Goal: Task Accomplishment & Management: Complete application form

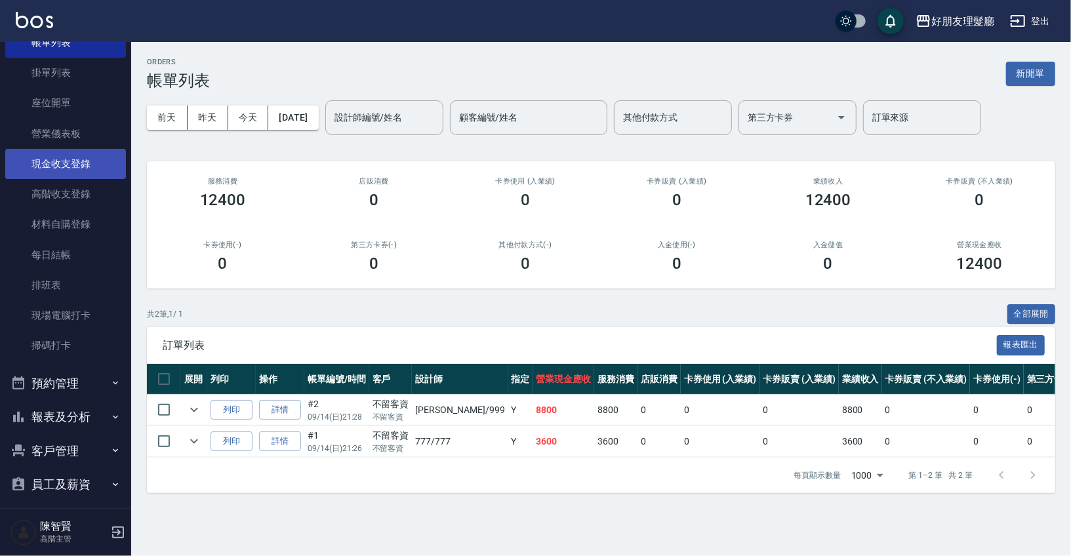
scroll to position [192, 0]
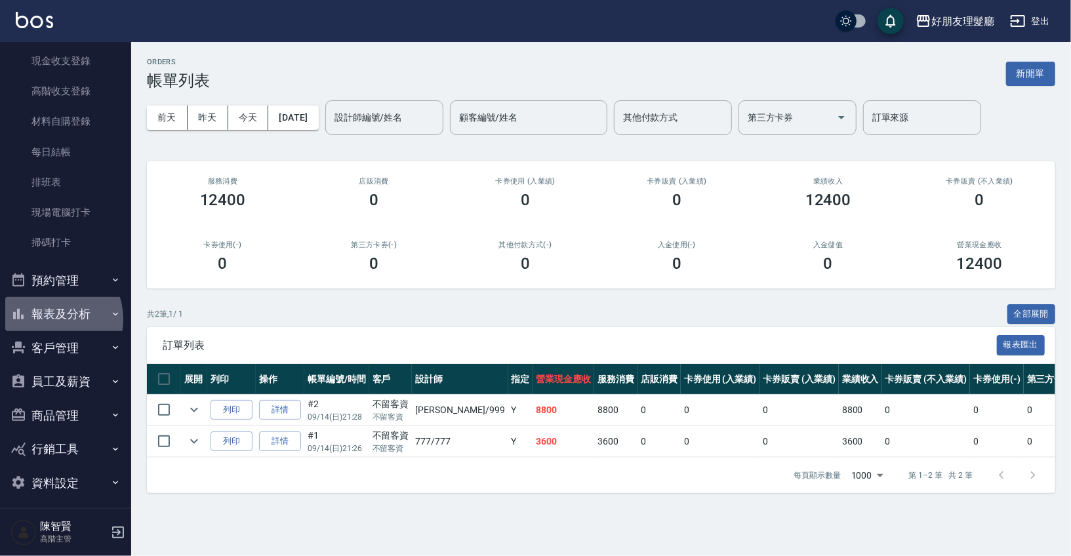
click at [47, 319] on button "報表及分析" at bounding box center [65, 314] width 121 height 34
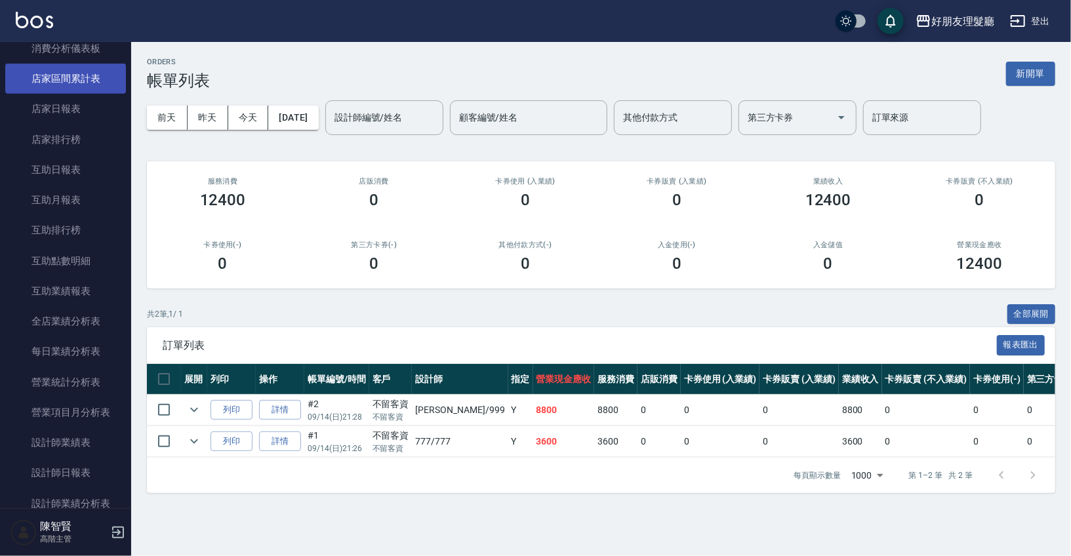
scroll to position [594, 0]
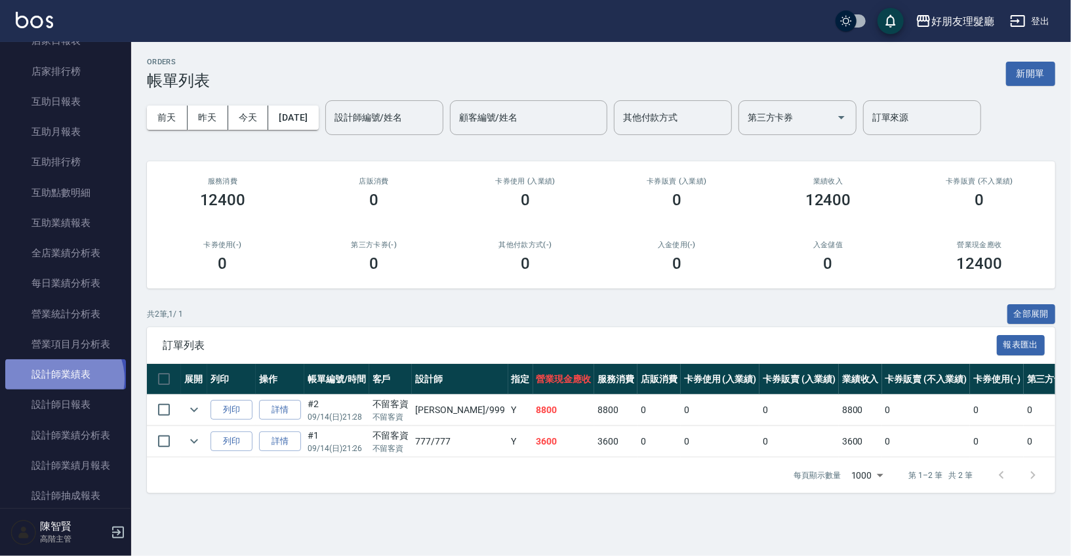
click at [63, 378] on link "設計師業績表" at bounding box center [65, 374] width 121 height 30
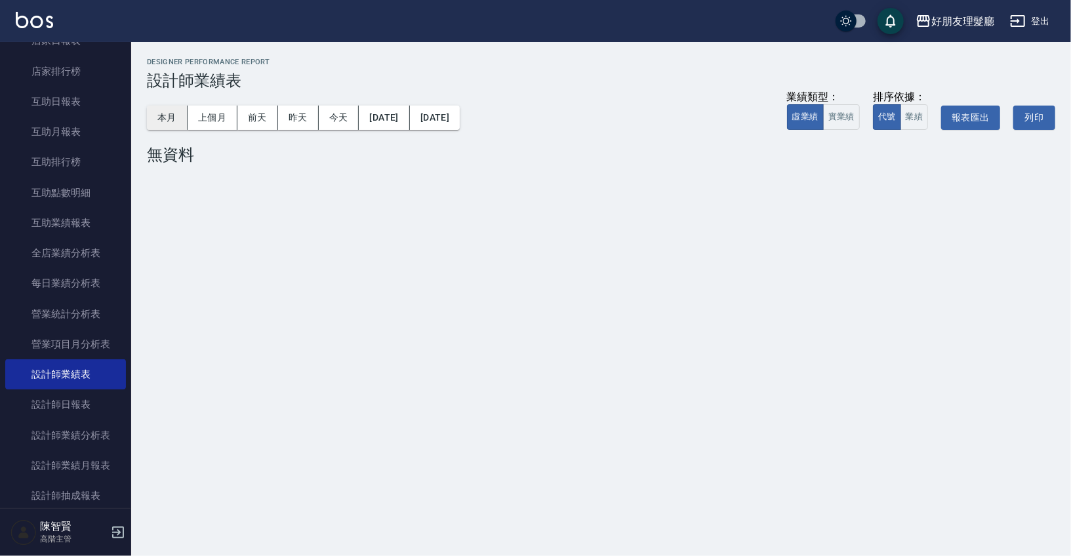
click at [170, 124] on button "本月" at bounding box center [167, 118] width 41 height 24
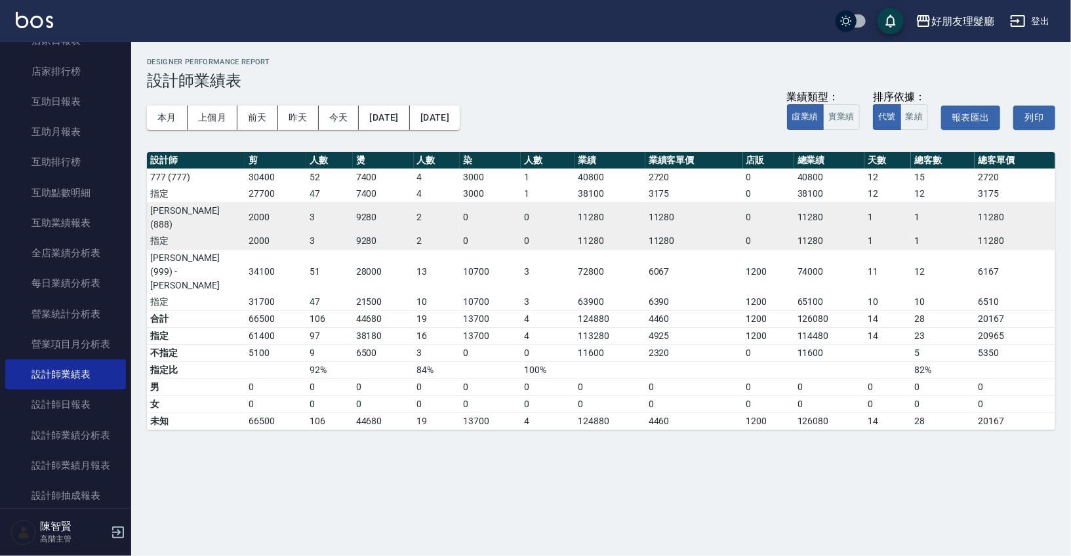
click at [796, 176] on td "40800" at bounding box center [829, 177] width 71 height 17
click at [799, 249] on td "74000" at bounding box center [829, 271] width 71 height 45
click at [800, 249] on td "74000" at bounding box center [829, 271] width 71 height 45
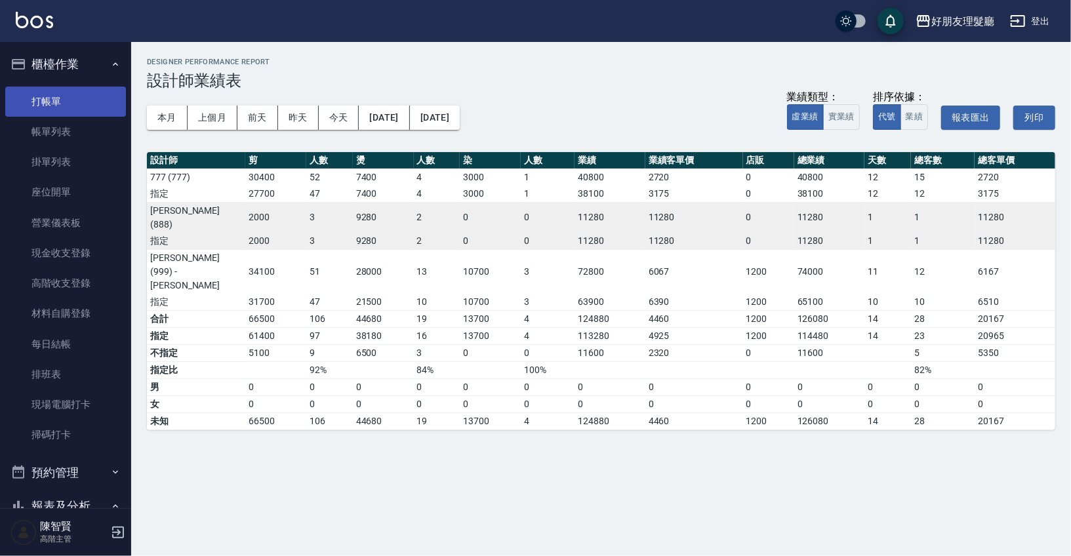
click at [70, 100] on link "打帳單" at bounding box center [65, 102] width 121 height 30
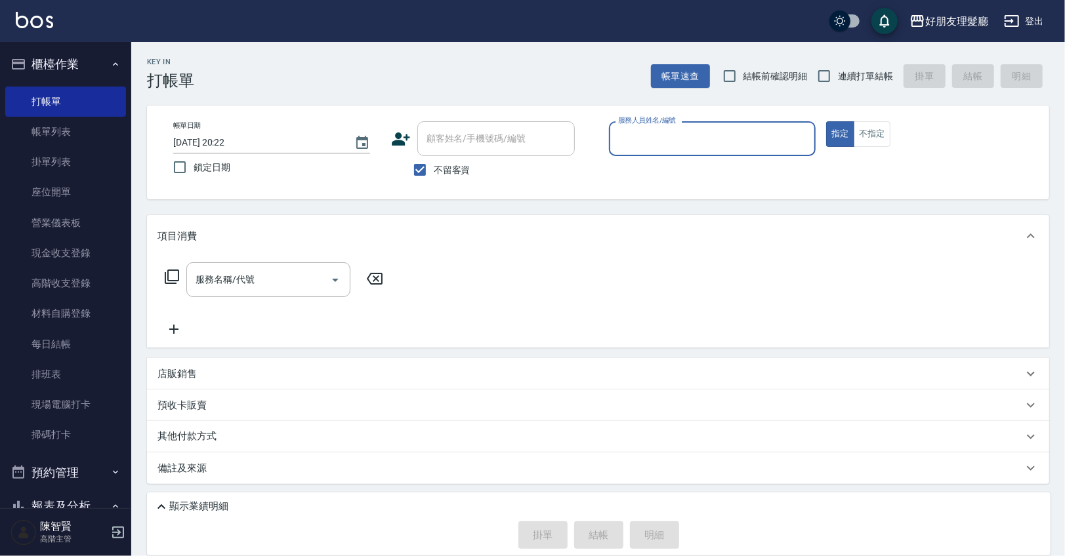
click at [664, 136] on input "服務人員姓名/編號" at bounding box center [712, 138] width 195 height 23
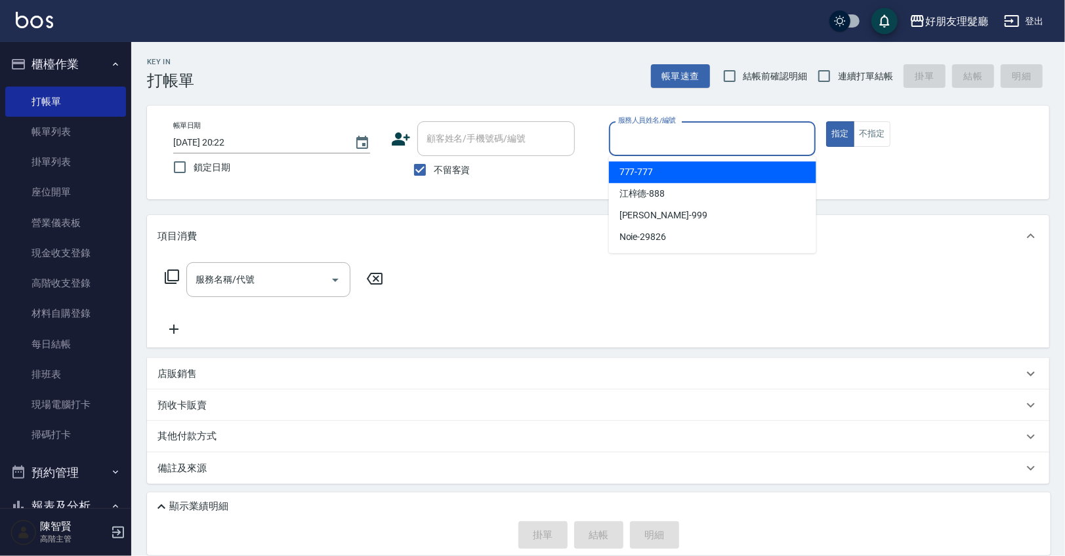
click at [650, 173] on span "777 -777" at bounding box center [636, 172] width 34 height 14
type input "777-777"
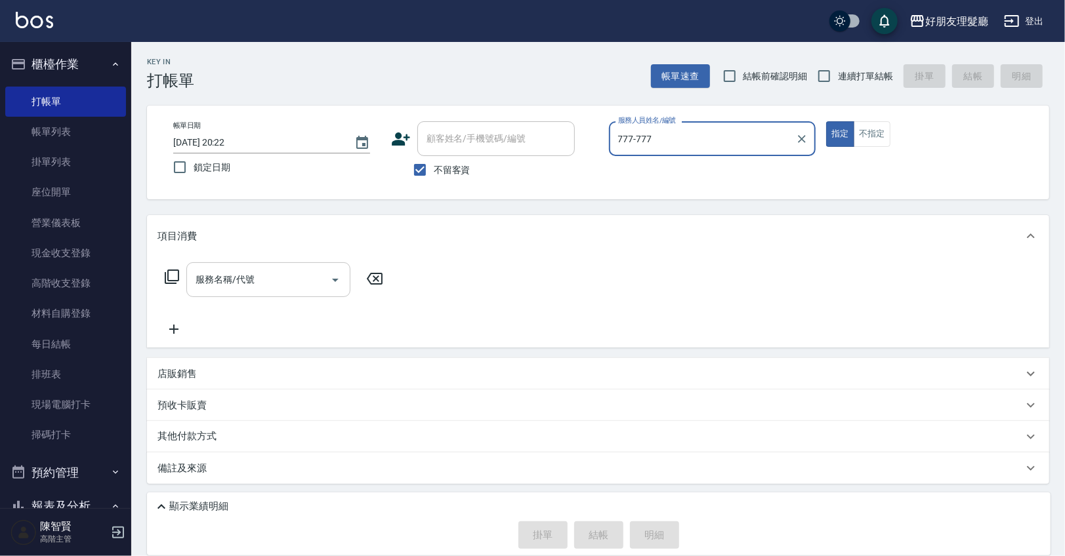
click at [272, 285] on input "服務名稱/代號" at bounding box center [258, 279] width 132 height 23
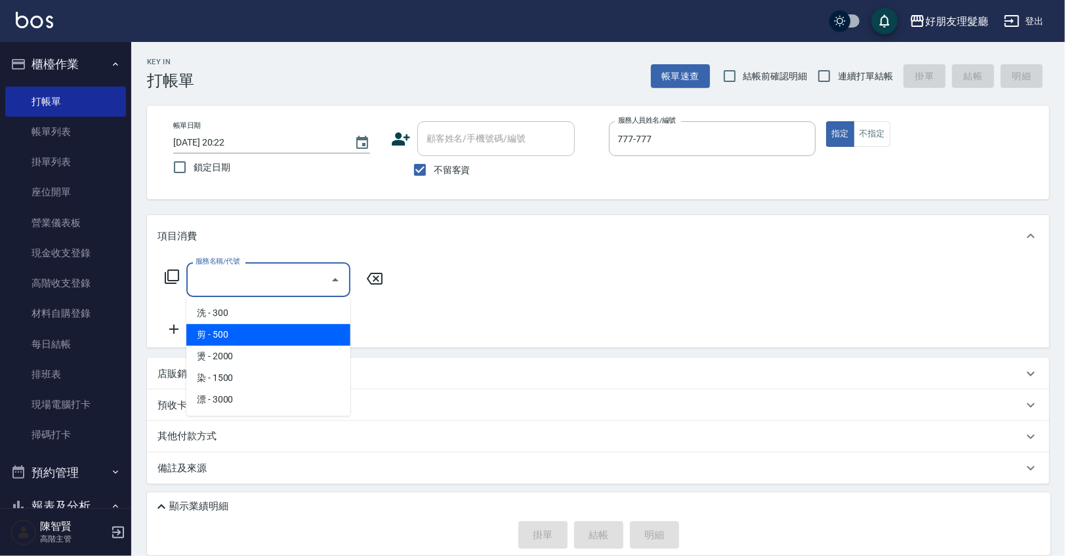
click at [264, 335] on span "剪 - 500" at bounding box center [268, 335] width 164 height 22
type input "剪(2)"
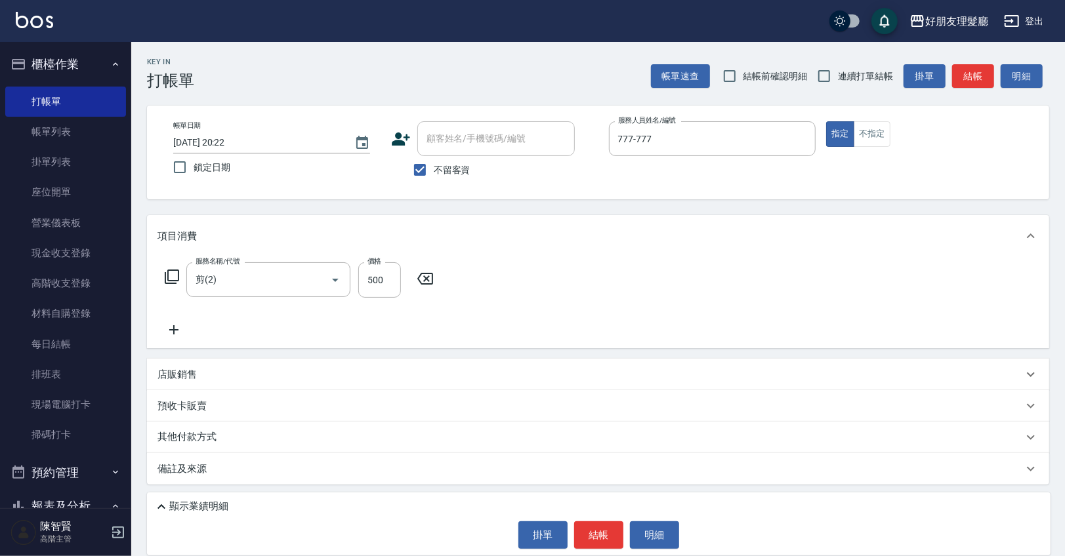
click at [173, 338] on div "服務名稱/代號 剪(2) 服務名稱/代號 價格 500 價格" at bounding box center [598, 302] width 902 height 91
click at [174, 333] on icon at bounding box center [173, 330] width 33 height 16
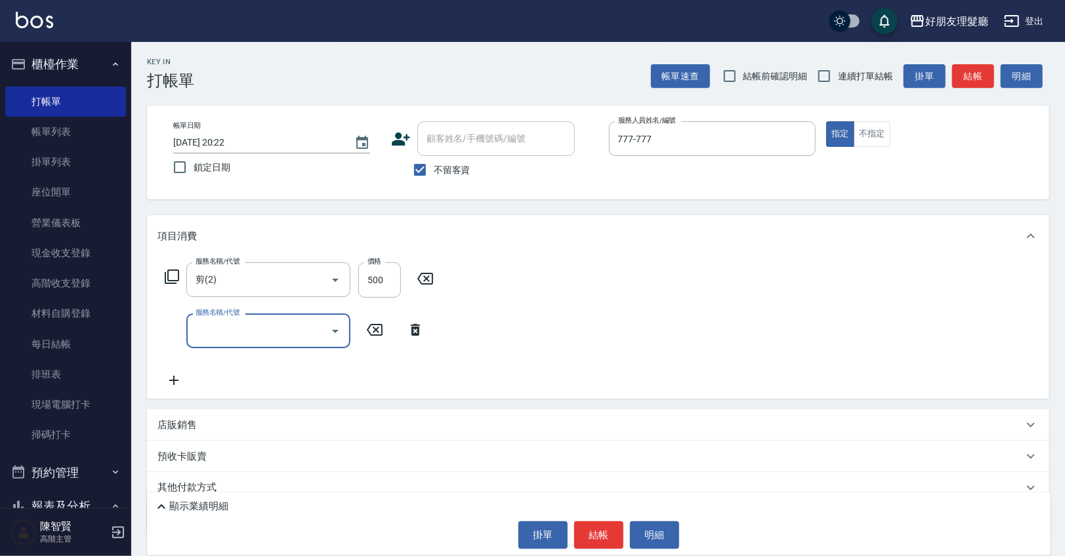
click at [176, 377] on icon at bounding box center [173, 381] width 33 height 16
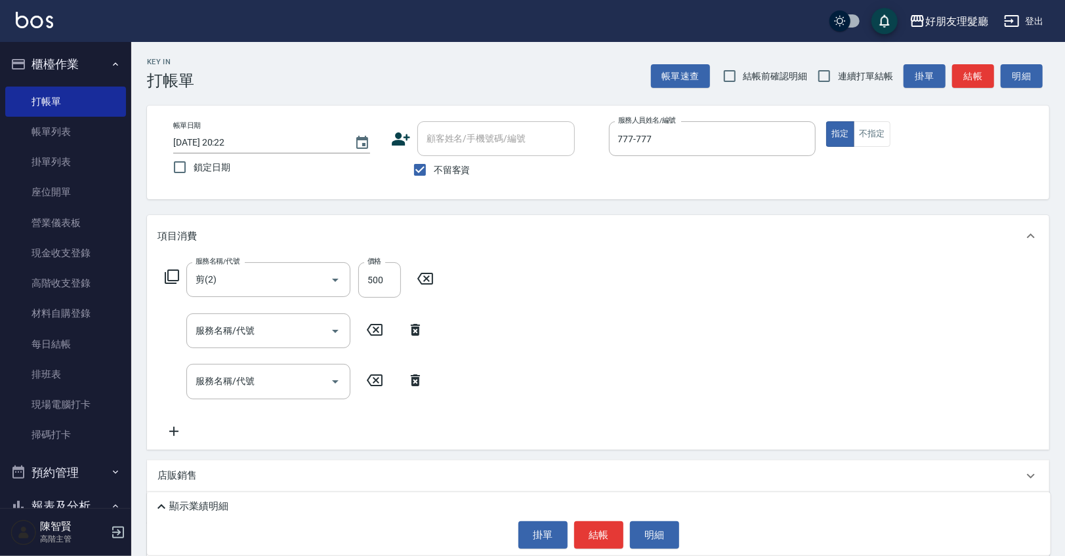
click at [175, 438] on icon at bounding box center [173, 432] width 33 height 16
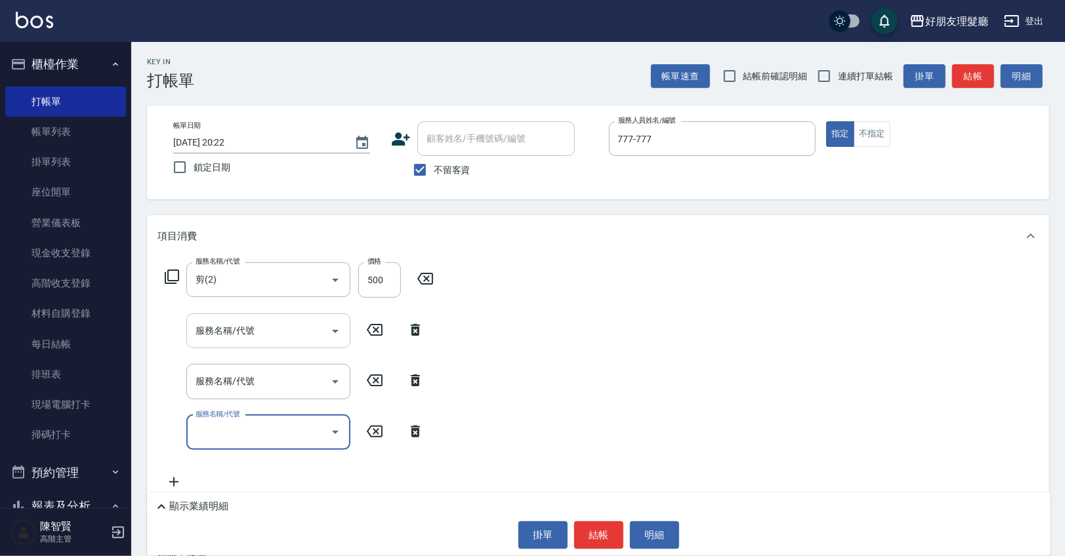
click at [336, 325] on icon "Open" at bounding box center [335, 331] width 16 height 16
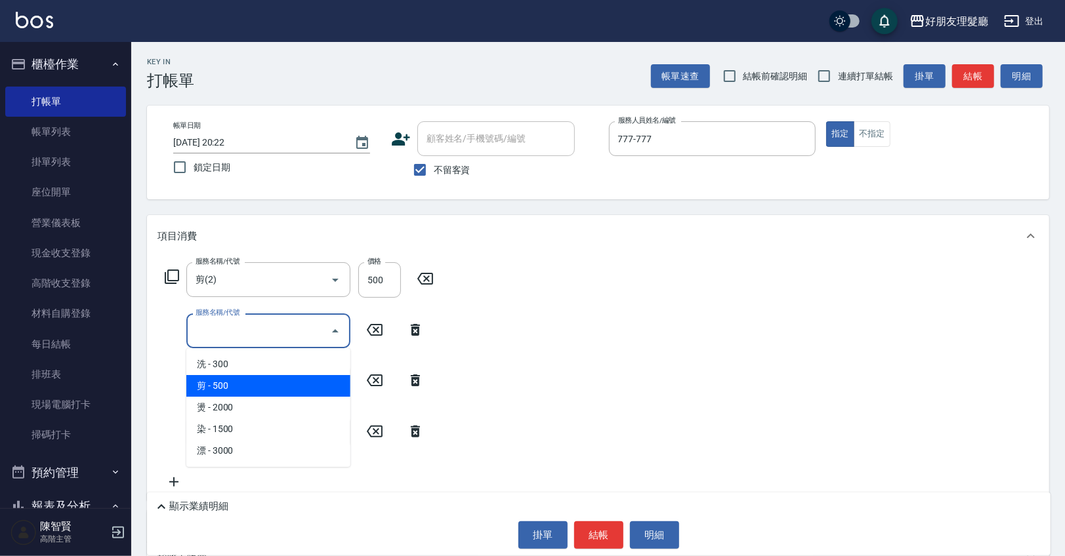
click at [239, 384] on span "剪 - 500" at bounding box center [268, 386] width 164 height 22
type input "剪(2)"
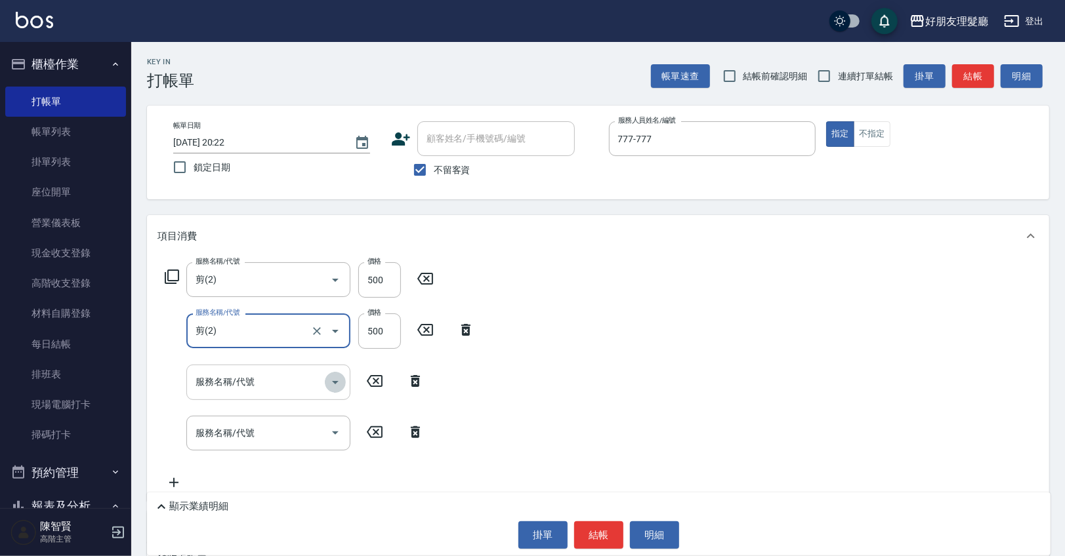
click at [336, 389] on icon "Open" at bounding box center [335, 383] width 16 height 16
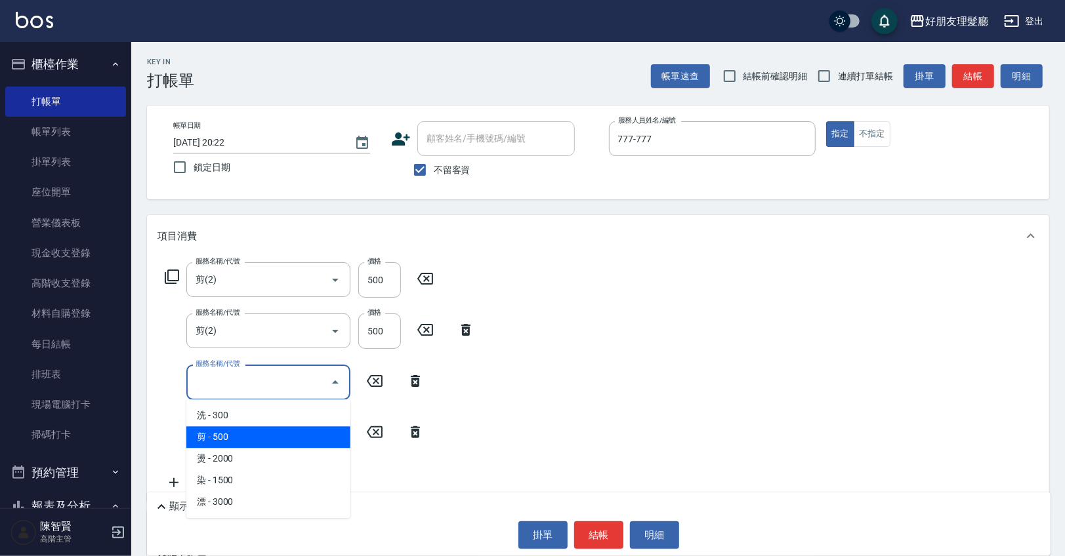
click at [305, 437] on span "剪 - 500" at bounding box center [268, 437] width 164 height 22
type input "剪(2)"
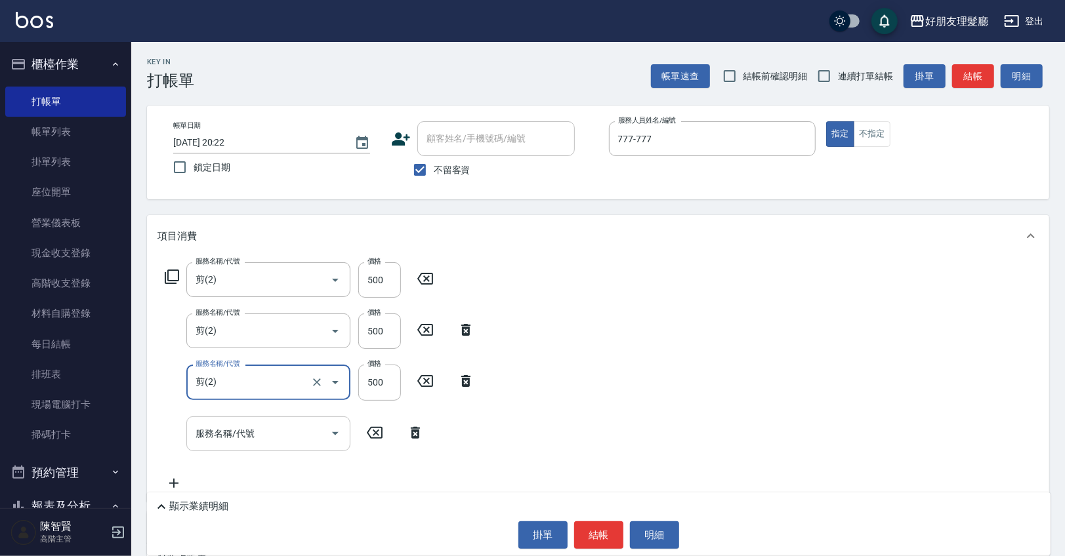
click at [335, 430] on icon "Open" at bounding box center [335, 434] width 16 height 16
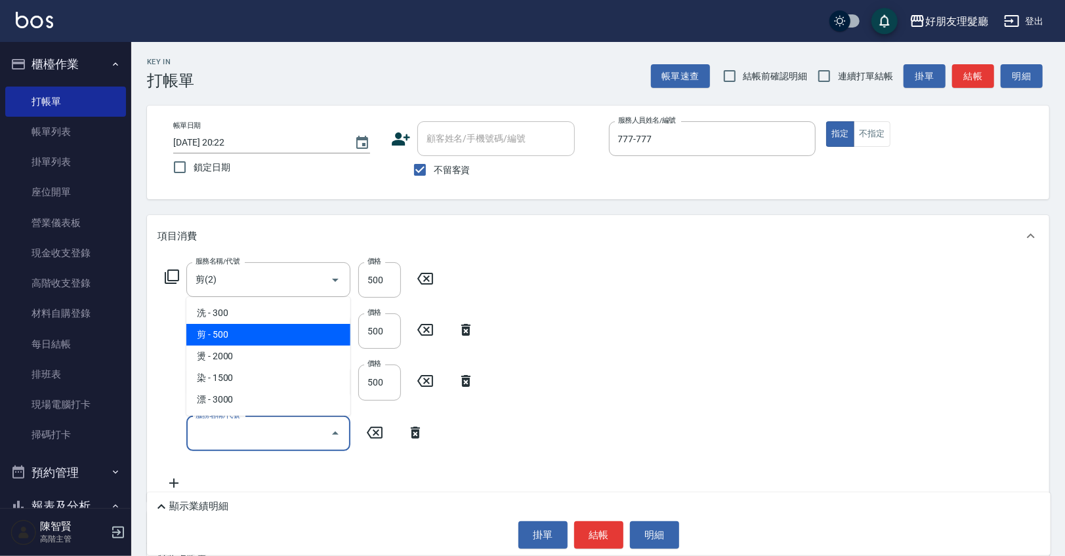
click at [271, 337] on span "剪 - 500" at bounding box center [268, 335] width 164 height 22
type input "剪(2)"
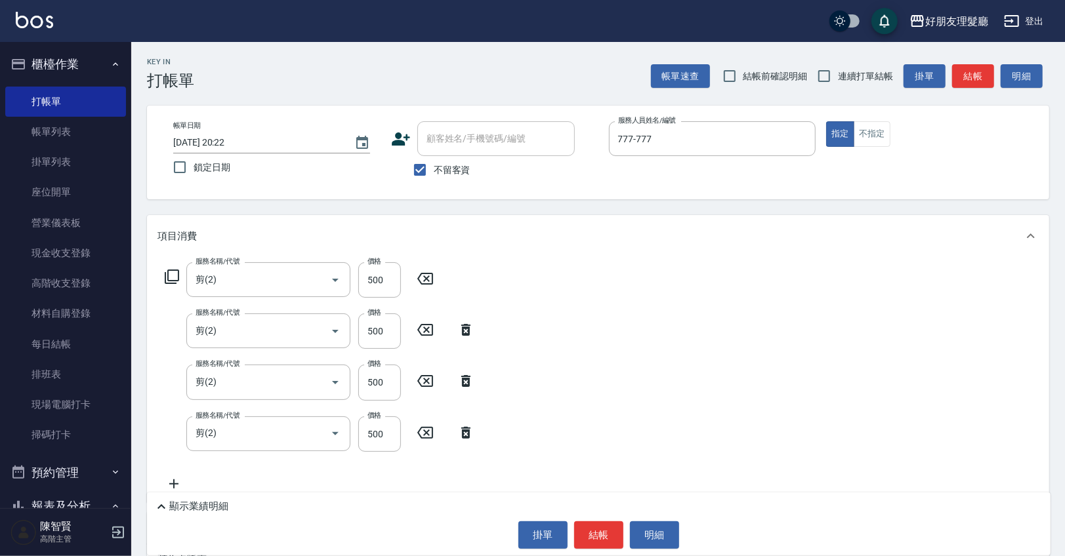
click at [174, 478] on icon at bounding box center [173, 484] width 33 height 16
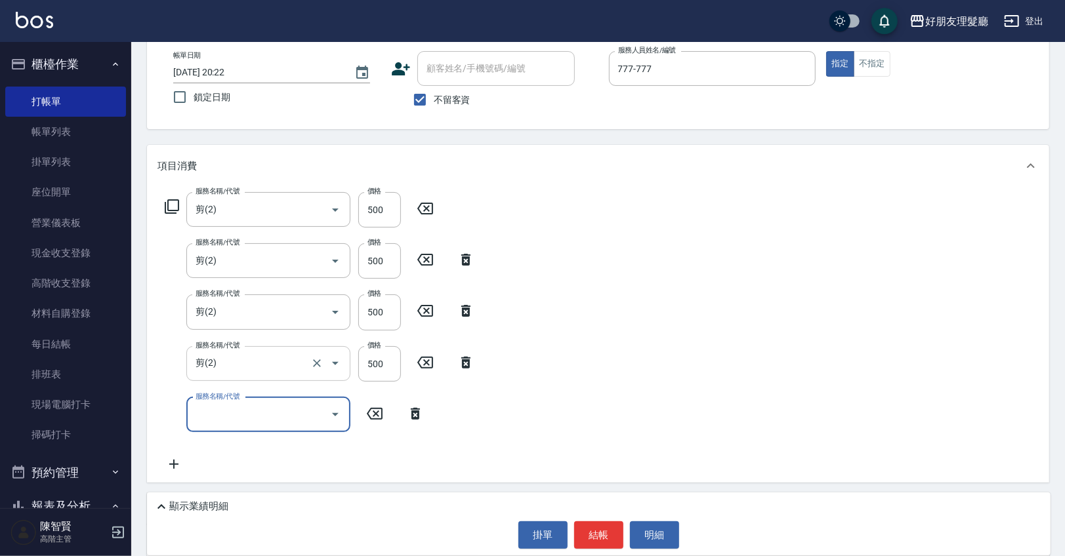
scroll to position [87, 0]
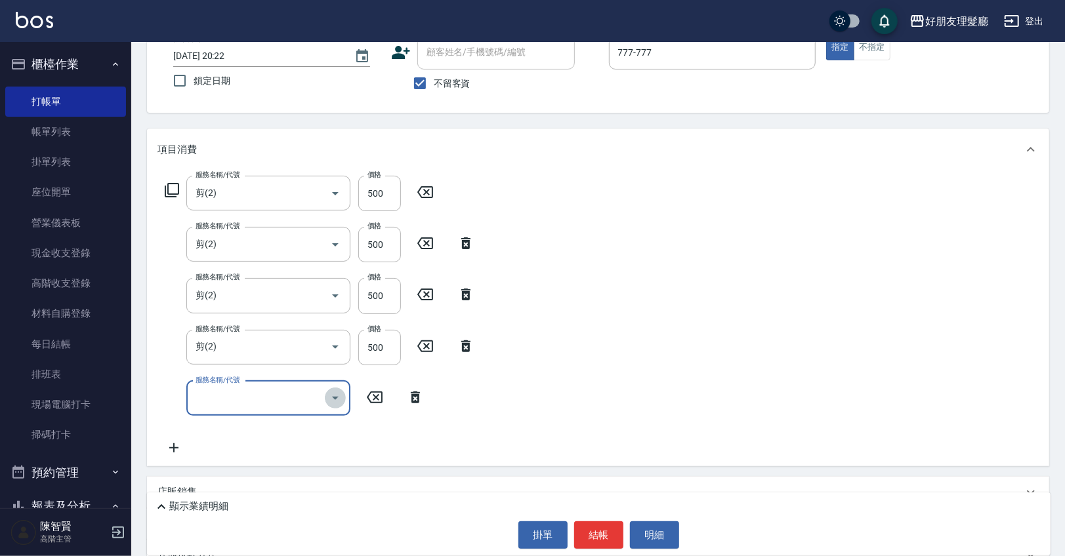
click at [335, 401] on icon "Open" at bounding box center [335, 398] width 16 height 16
click at [313, 444] on span "剪 - 500" at bounding box center [268, 454] width 164 height 22
type input "剪(2)"
click at [381, 192] on input "500" at bounding box center [379, 193] width 43 height 35
type input "200"
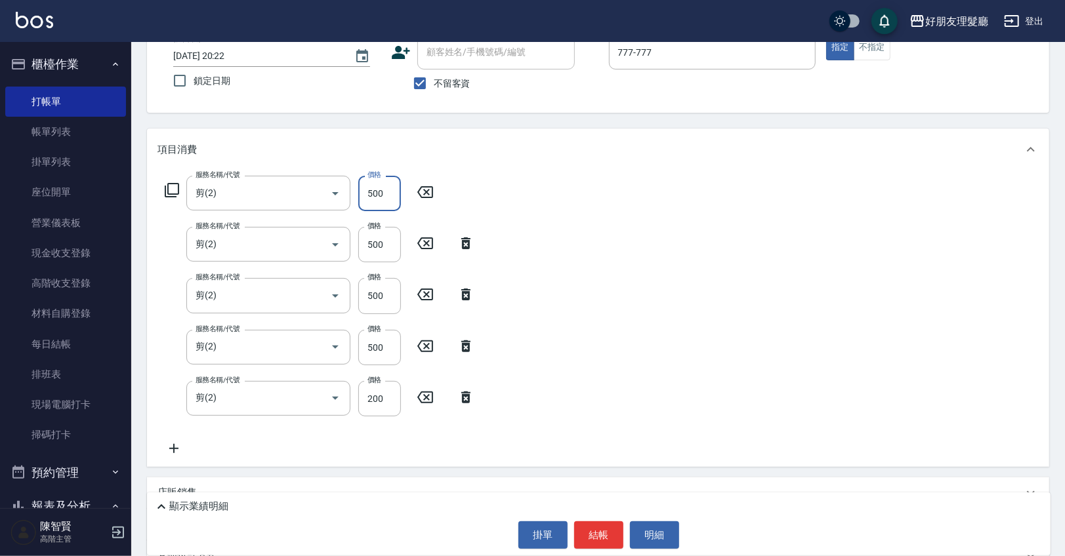
click at [384, 201] on input "500" at bounding box center [379, 193] width 43 height 35
type input "600"
click at [381, 239] on input "500" at bounding box center [379, 244] width 43 height 35
type input "600"
click at [384, 304] on input "500" at bounding box center [379, 295] width 43 height 35
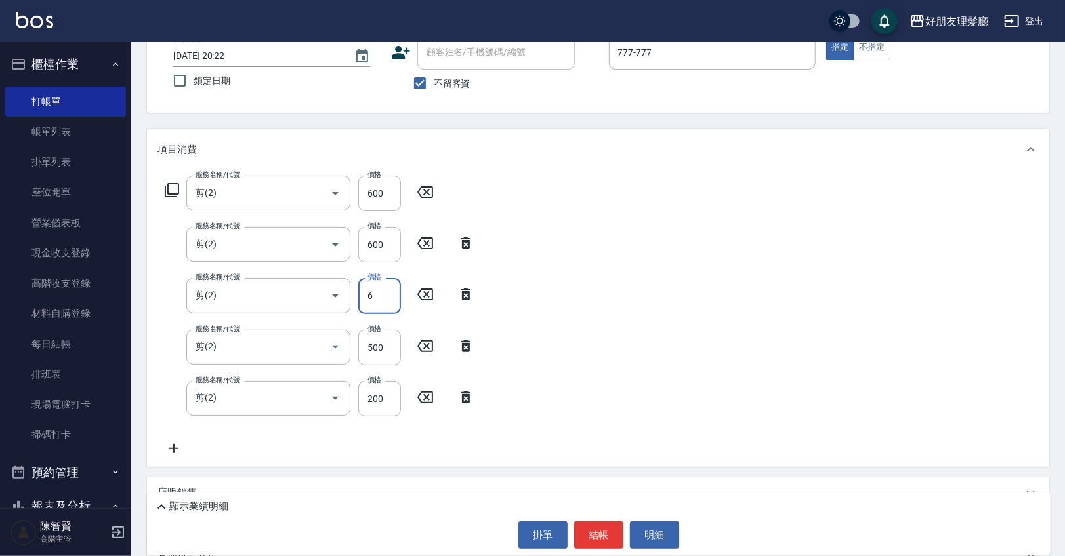
type input "600"
click at [382, 354] on input "500" at bounding box center [379, 347] width 43 height 35
type input "600"
click at [591, 537] on button "結帳" at bounding box center [598, 535] width 49 height 28
